Goal: Task Accomplishment & Management: Use online tool/utility

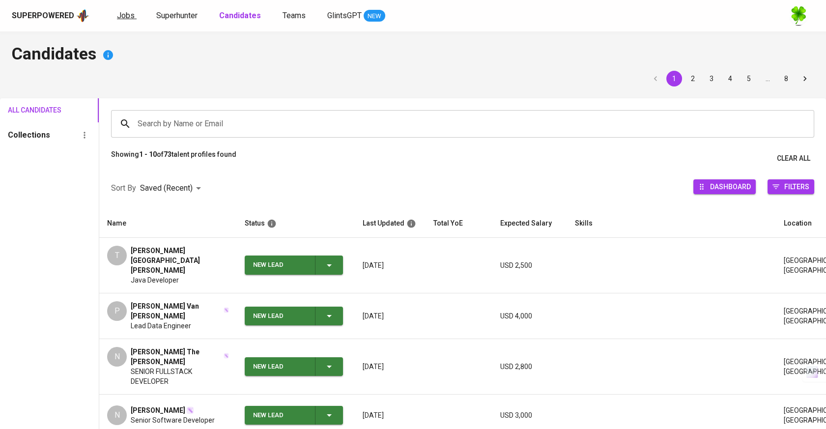
click at [126, 12] on span "Jobs" at bounding box center [126, 15] width 18 height 9
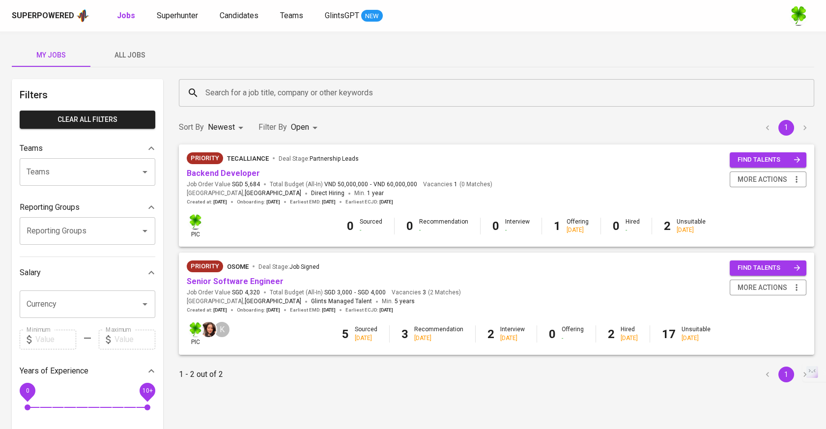
click at [132, 54] on span "All Jobs" at bounding box center [129, 55] width 67 height 12
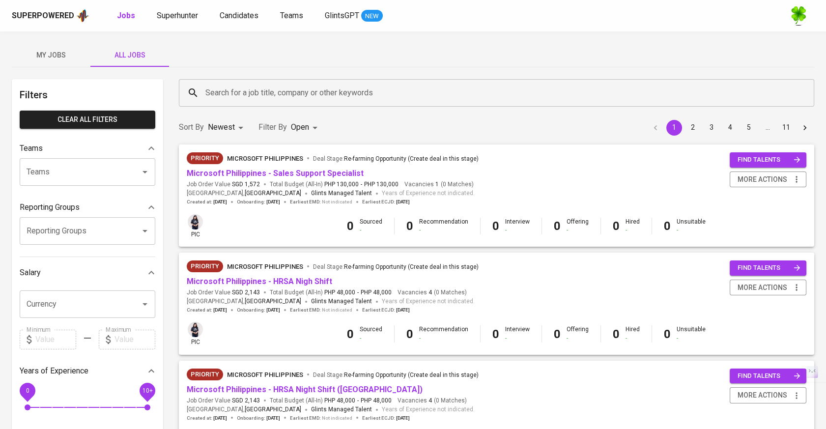
click at [255, 90] on input "Search for a job title, company or other keywords" at bounding box center [499, 93] width 592 height 19
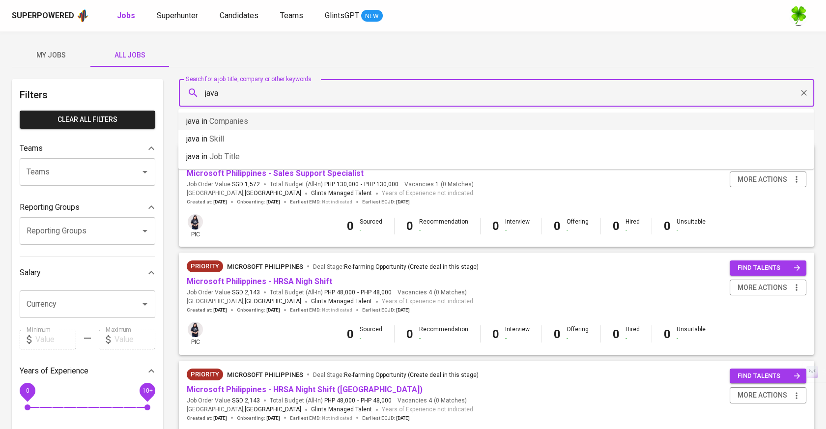
click at [254, 115] on li "java in Companies" at bounding box center [495, 121] width 635 height 18
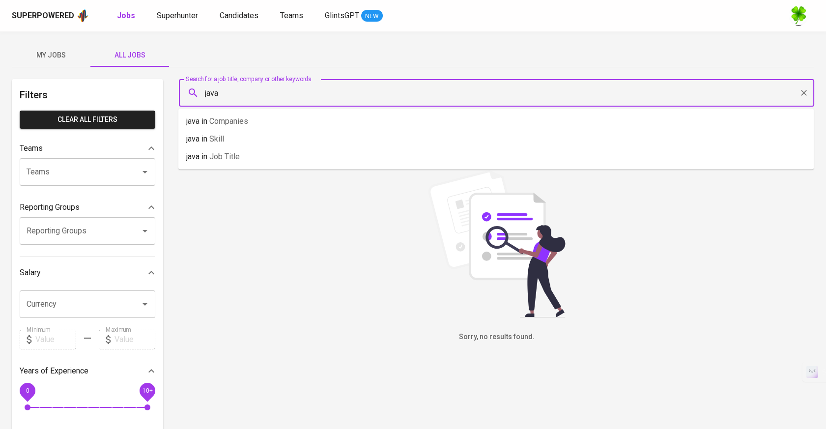
click at [274, 96] on input "java" at bounding box center [499, 93] width 592 height 19
type input "java"
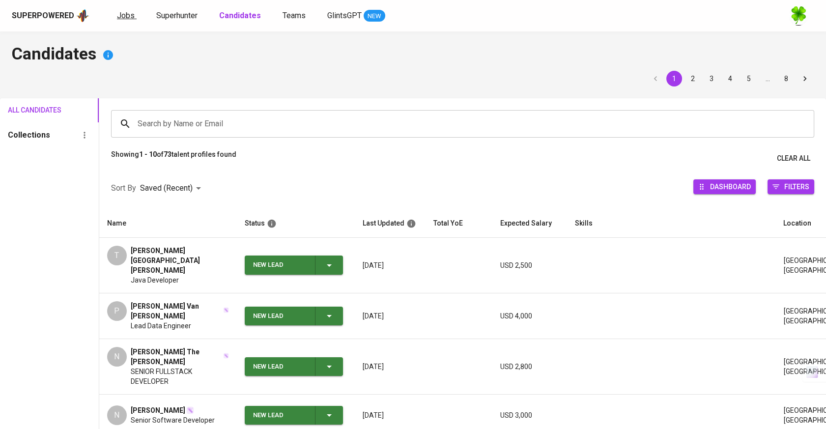
click at [130, 15] on span "Jobs" at bounding box center [126, 15] width 18 height 9
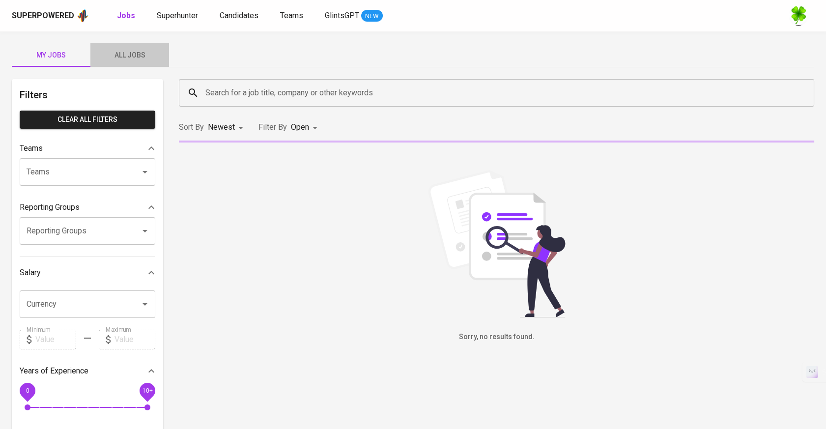
click at [137, 48] on button "All Jobs" at bounding box center [129, 55] width 79 height 24
click at [260, 89] on input "Search for a job title, company or other keywords" at bounding box center [499, 93] width 592 height 19
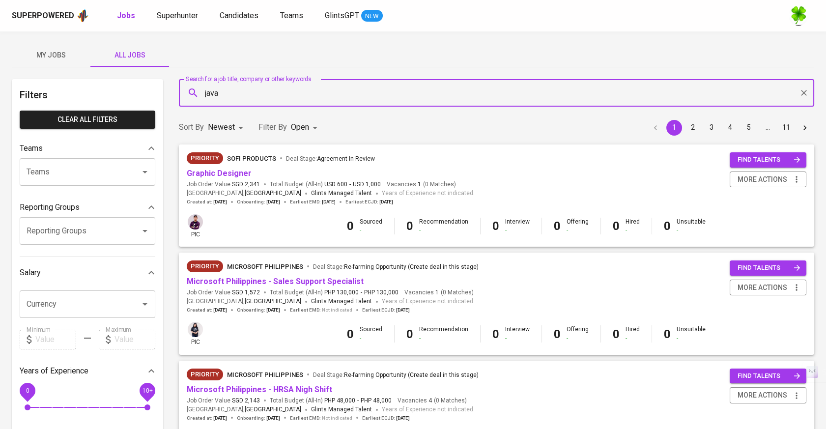
type input "java"
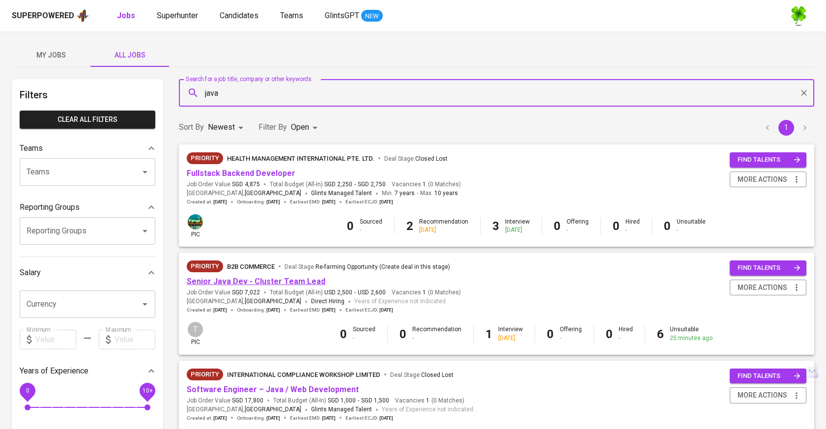
click at [264, 280] on link "Senior Java Dev - Cluster Team Lead" at bounding box center [256, 281] width 139 height 9
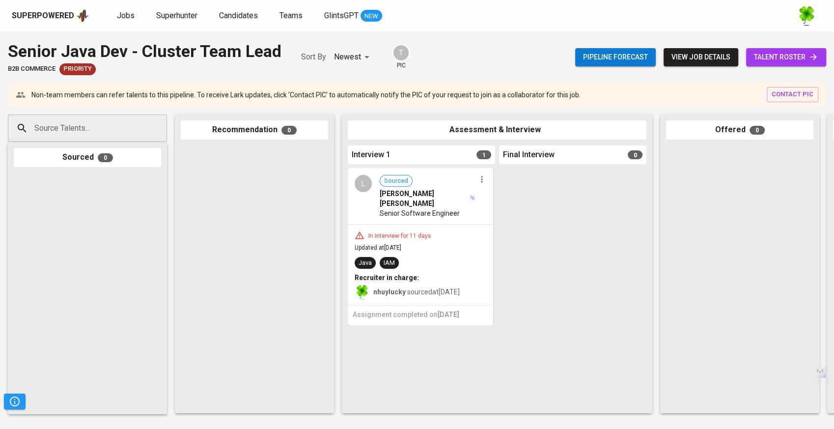
drag, startPoint x: 775, startPoint y: 0, endPoint x: 174, endPoint y: 183, distance: 628.0
click at [168, 188] on div "Source Talents... Source Talents... Sourced 0 Recommendation 0 Assessment & Int…" at bounding box center [585, 264] width 1170 height 314
click at [47, 14] on div "Superpowered" at bounding box center [43, 15] width 62 height 11
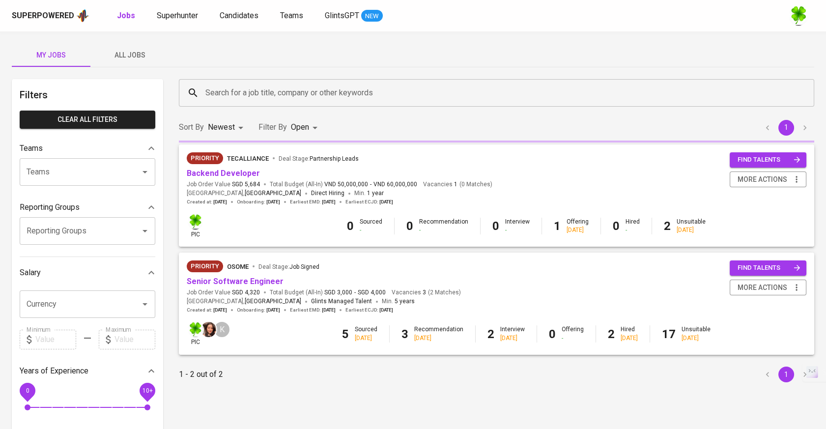
click at [130, 55] on span "All Jobs" at bounding box center [129, 55] width 67 height 12
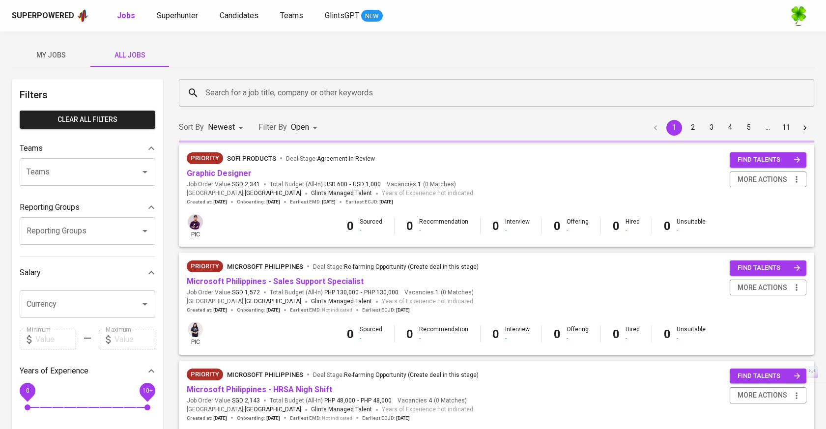
click at [65, 67] on div "My Jobs All Jobs" at bounding box center [413, 55] width 802 height 24
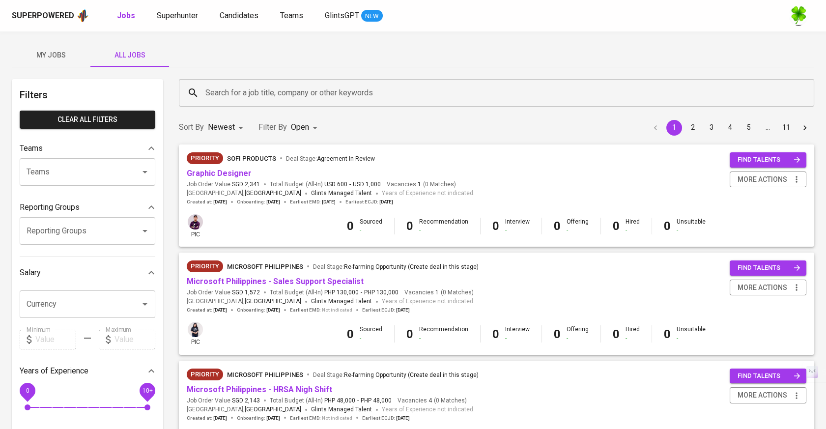
click at [63, 51] on span "My Jobs" at bounding box center [51, 55] width 67 height 12
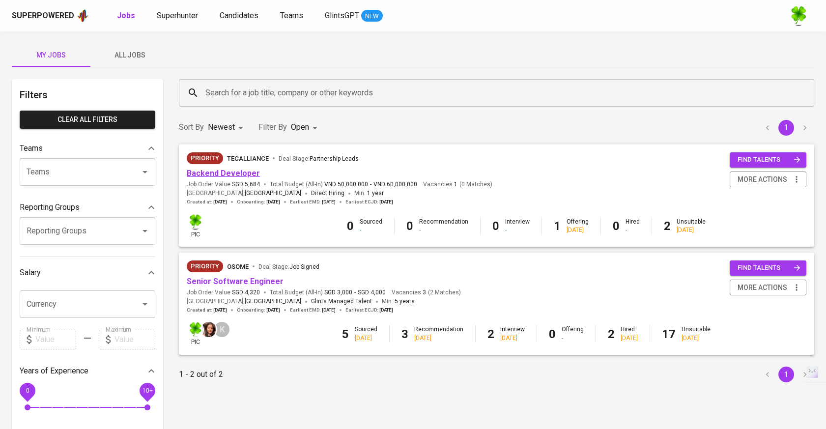
click at [211, 174] on link "Backend Developer" at bounding box center [223, 172] width 73 height 9
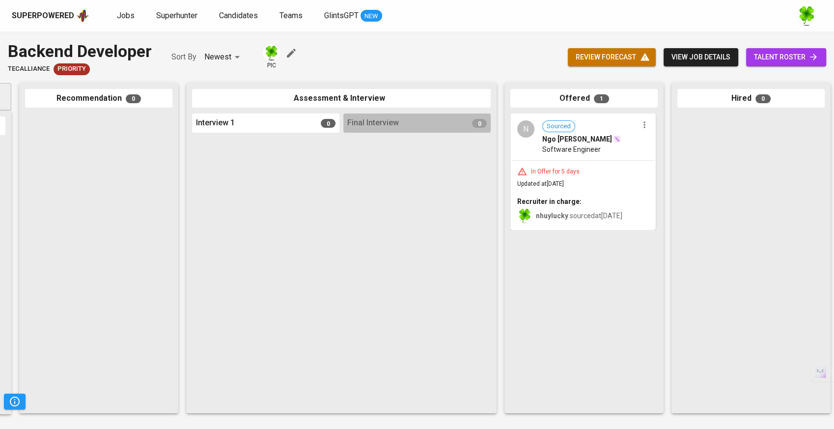
scroll to position [0, 250]
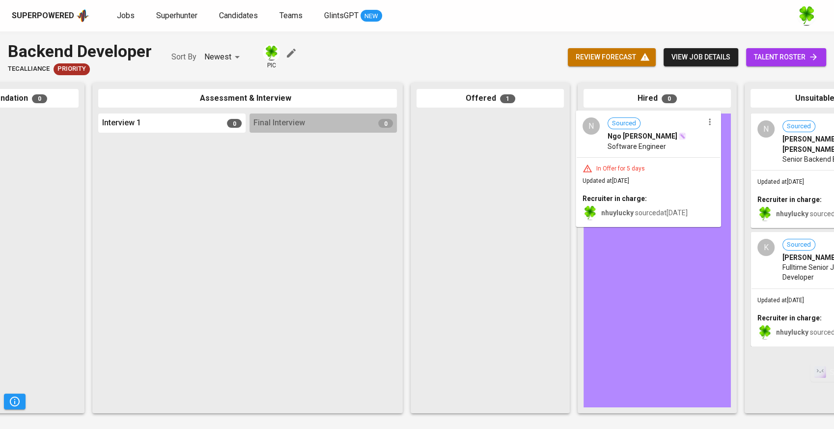
drag, startPoint x: 490, startPoint y: 198, endPoint x: 658, endPoint y: 195, distance: 168.0
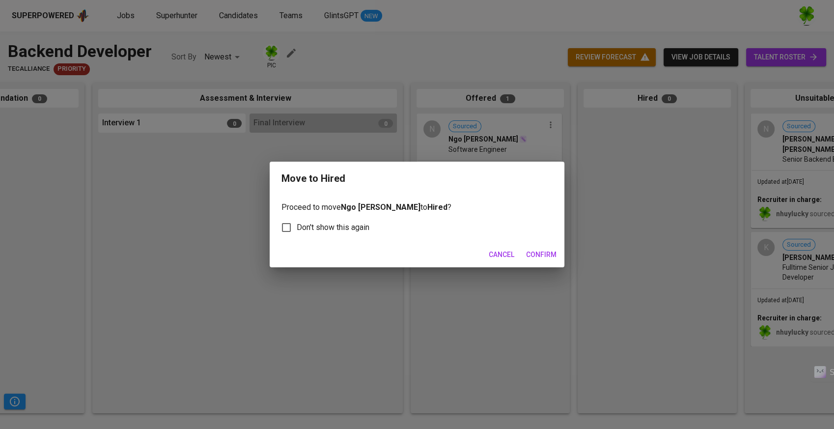
click at [535, 256] on span "Confirm" at bounding box center [541, 255] width 30 height 12
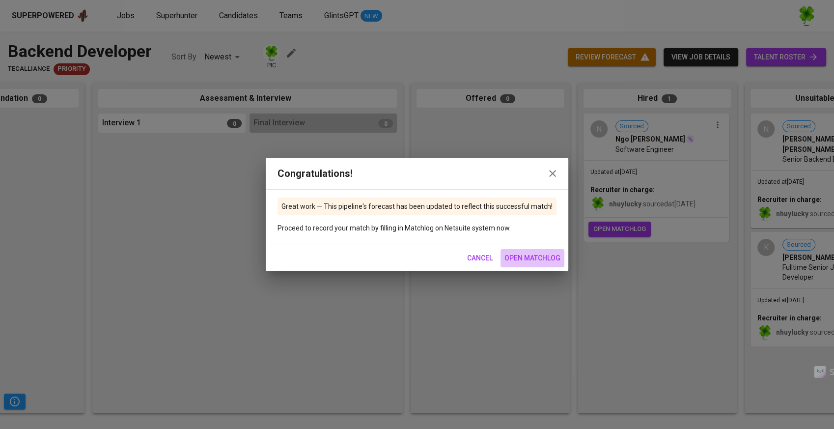
click at [519, 254] on span "open matchlog" at bounding box center [532, 258] width 56 height 12
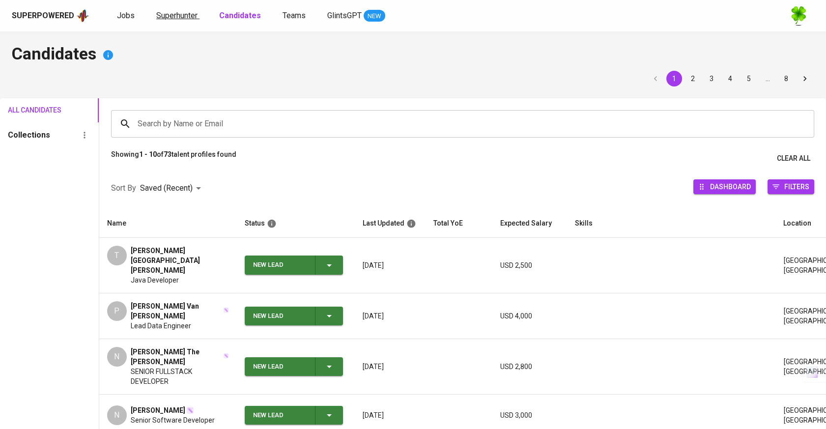
click at [164, 12] on span "Superhunter" at bounding box center [176, 15] width 41 height 9
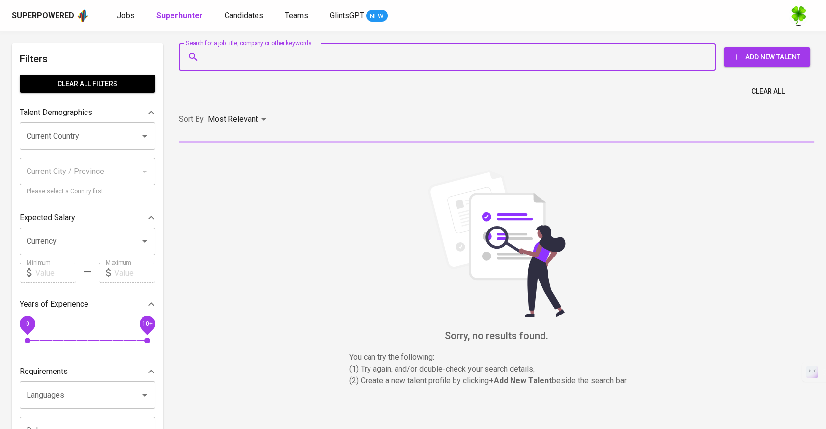
click at [233, 57] on input "Search for a job title, company or other keywords" at bounding box center [450, 57] width 494 height 19
paste input "vietpham204@gmail.com"
type input "vietpham204@gmail.com"
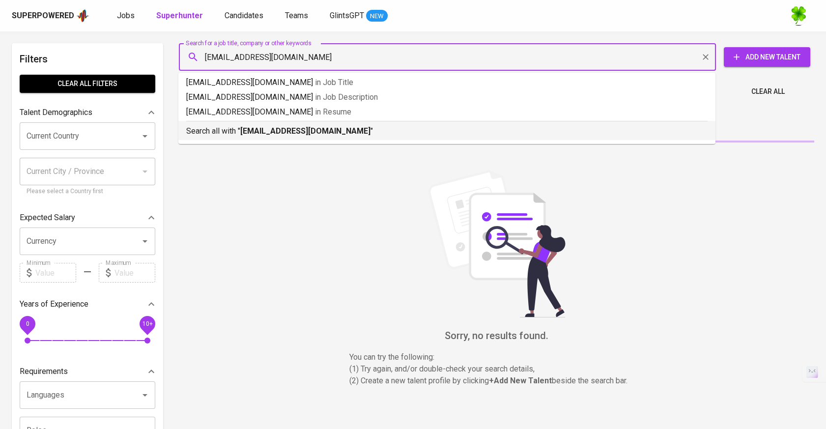
click at [286, 129] on b "vietpham204@gmail.com" at bounding box center [305, 130] width 130 height 9
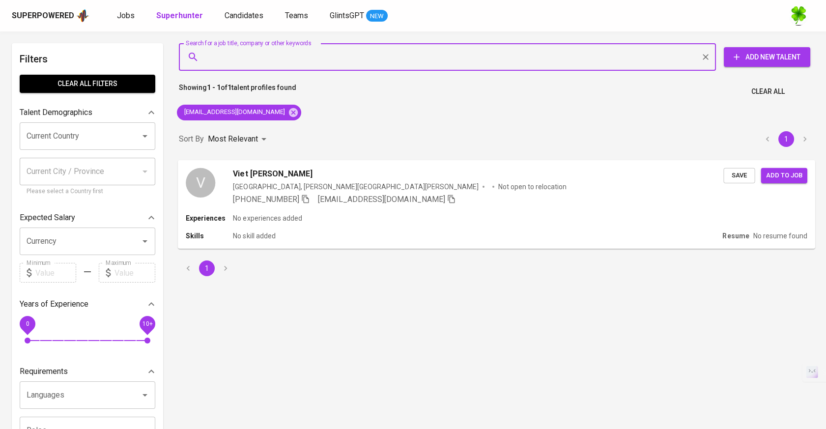
click at [264, 176] on span "Viet Pham" at bounding box center [272, 174] width 79 height 12
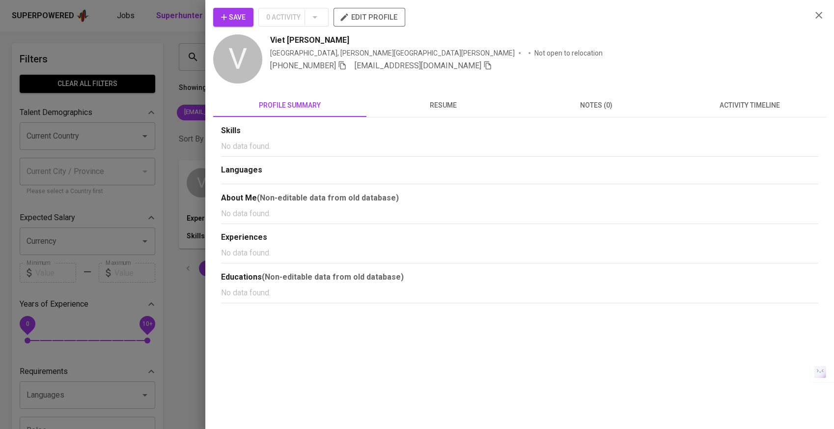
click at [470, 106] on span "resume" at bounding box center [442, 105] width 141 height 12
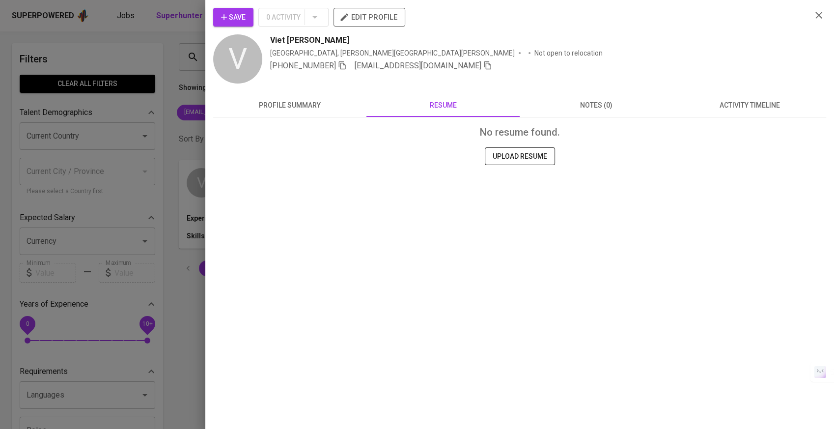
click at [750, 116] on button "activity timeline" at bounding box center [749, 105] width 153 height 24
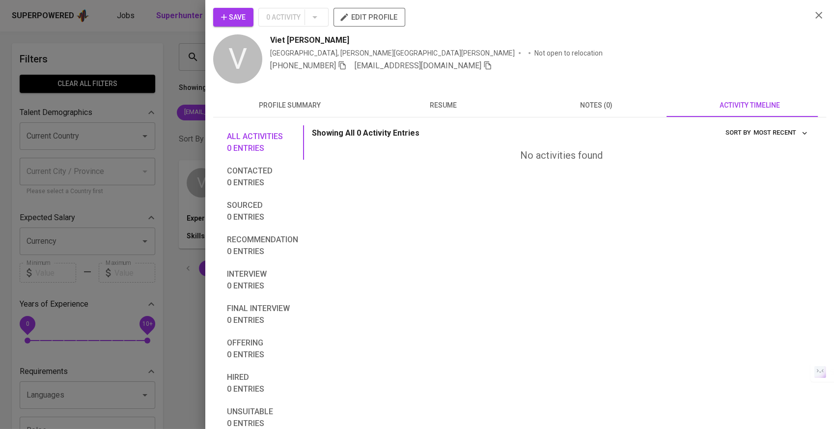
click at [338, 67] on icon "button" at bounding box center [342, 65] width 9 height 9
click at [148, 137] on div at bounding box center [417, 214] width 834 height 429
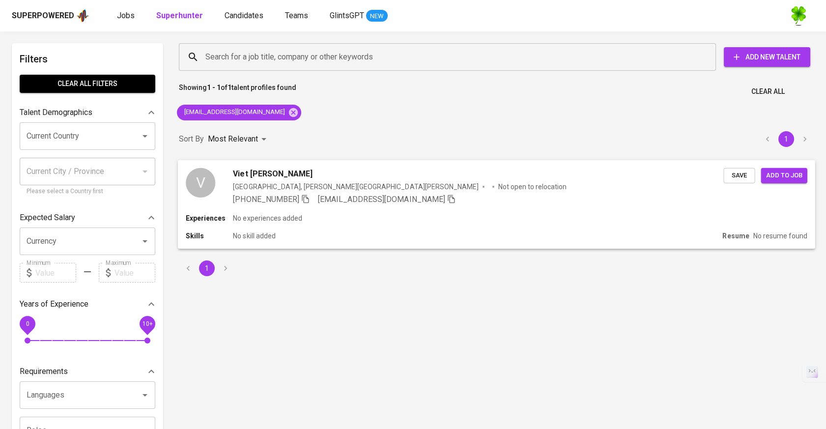
click at [439, 191] on div "Vietnam, Thành phố Hồ Chí Minh Not open to relocation" at bounding box center [478, 186] width 490 height 10
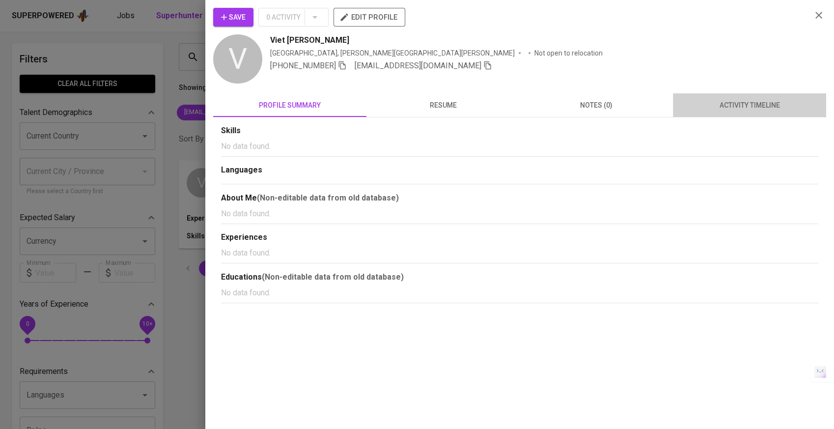
click at [724, 108] on span "activity timeline" at bounding box center [749, 105] width 141 height 12
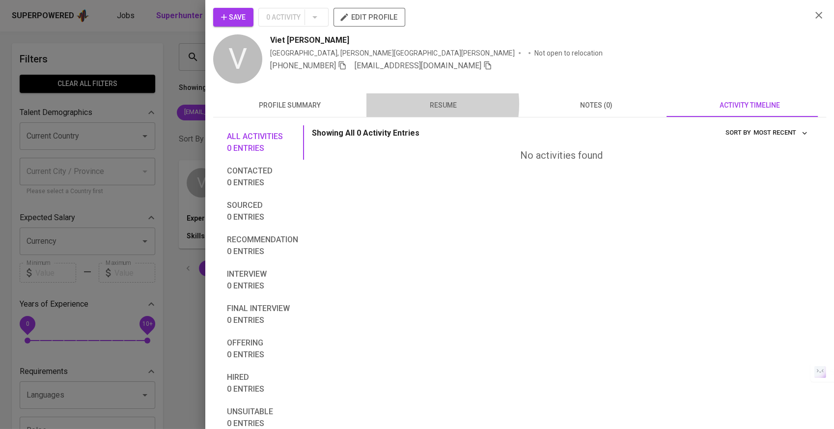
click at [418, 104] on span "resume" at bounding box center [442, 105] width 141 height 12
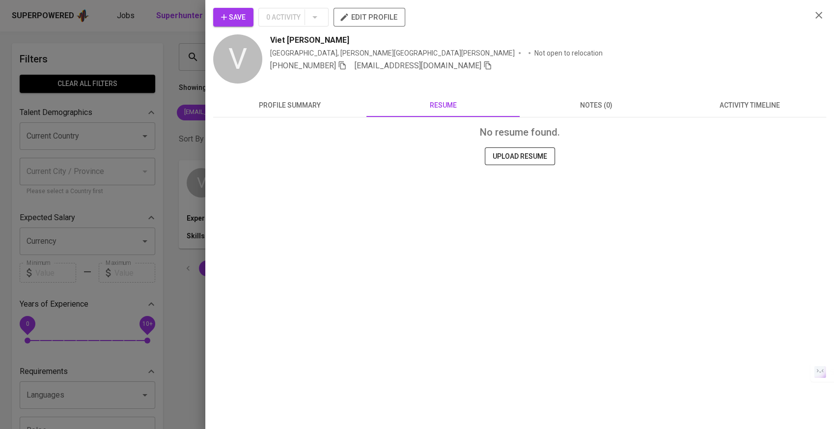
click at [537, 103] on span "notes (0)" at bounding box center [596, 105] width 141 height 12
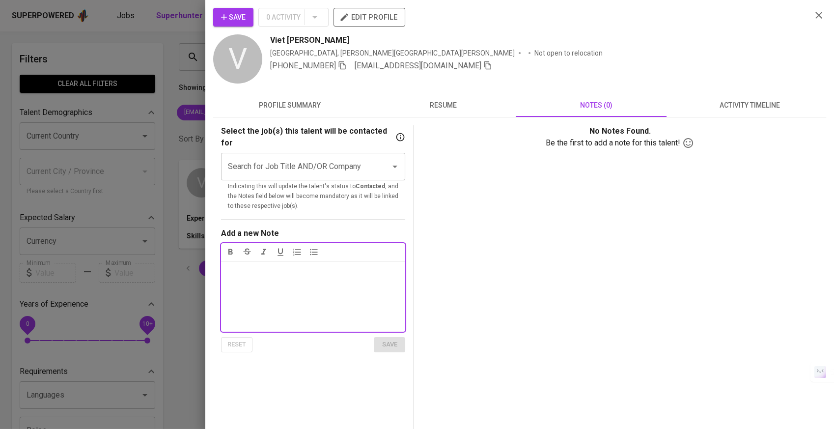
click at [82, 128] on div at bounding box center [417, 214] width 834 height 429
